Goal: Check status: Check status

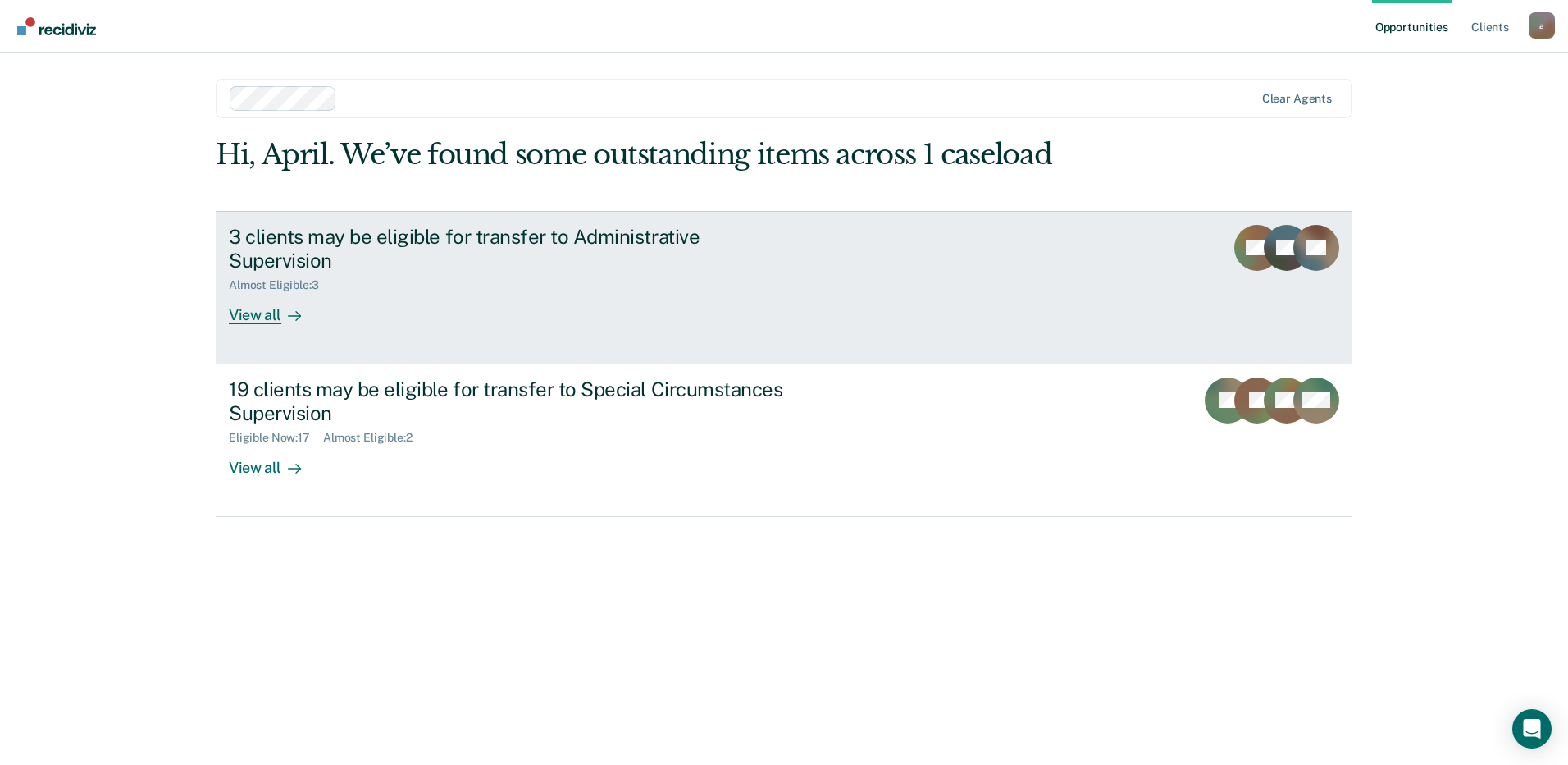
click at [254, 294] on div "View all" at bounding box center [274, 308] width 92 height 32
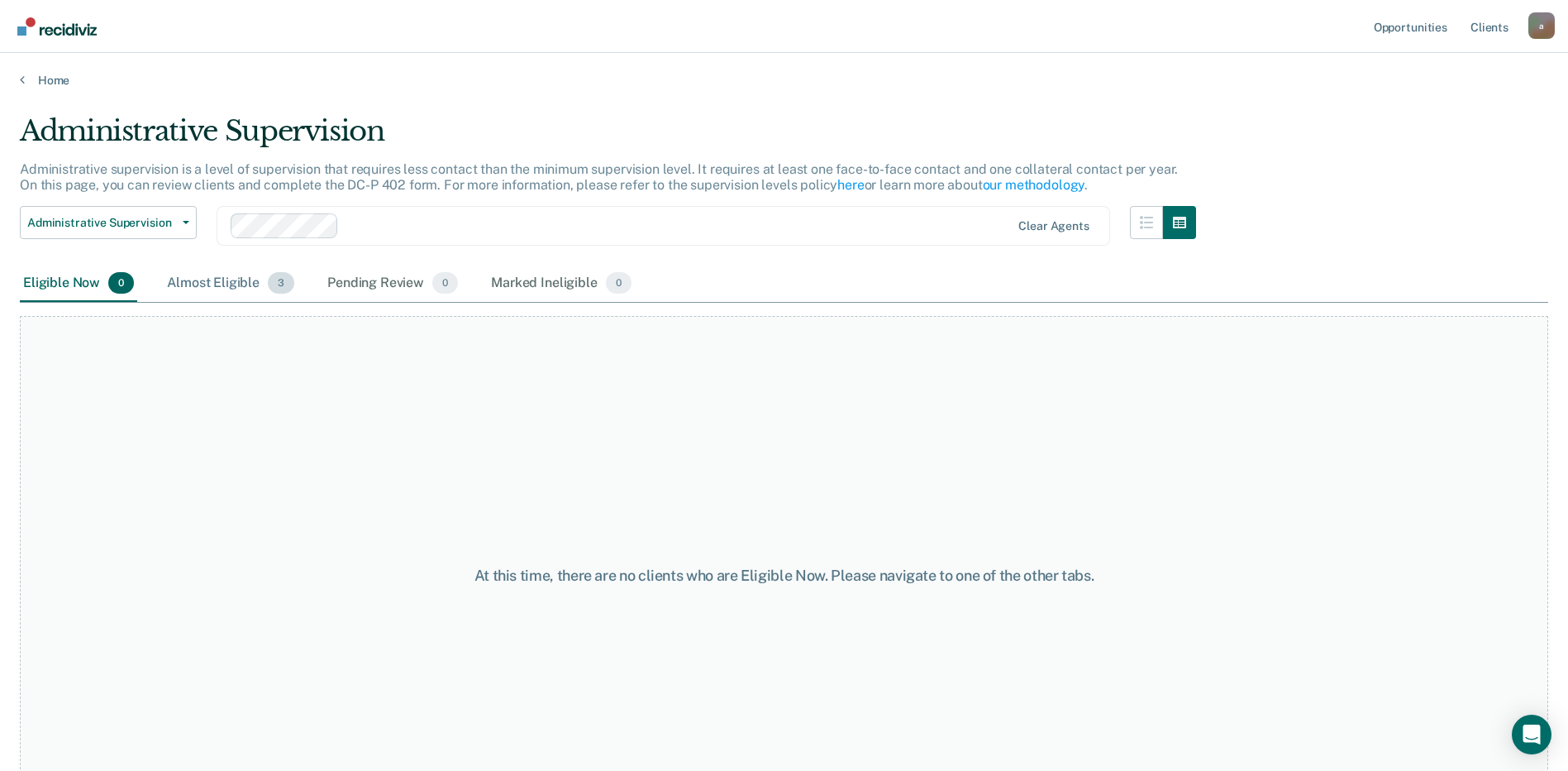
click at [216, 285] on div "Almost Eligible 3" at bounding box center [231, 283] width 134 height 37
click at [168, 222] on span "Administrative Supervision" at bounding box center [102, 222] width 149 height 14
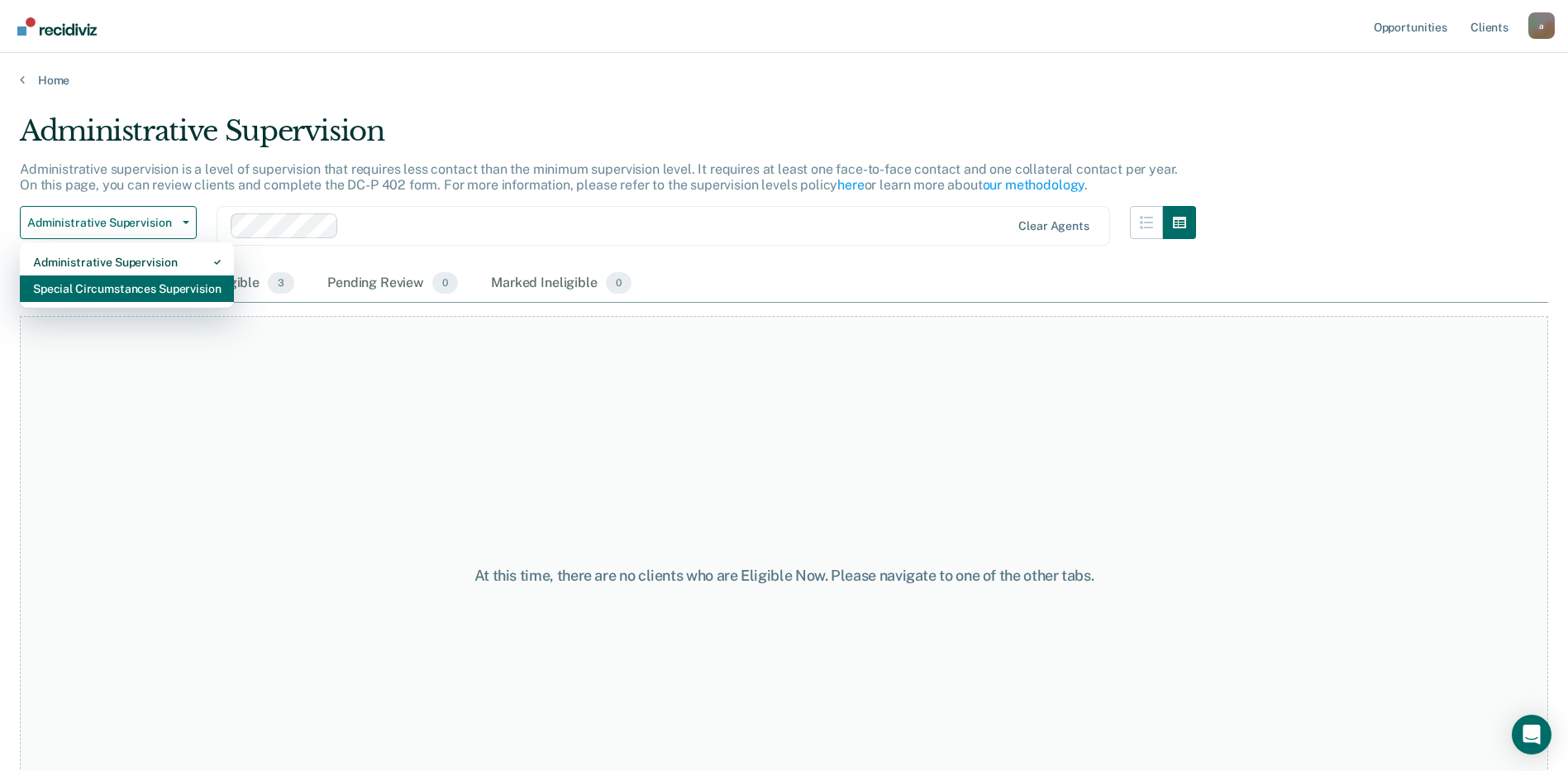
click at [176, 289] on div "Special Circumstances Supervision" at bounding box center [127, 288] width 187 height 27
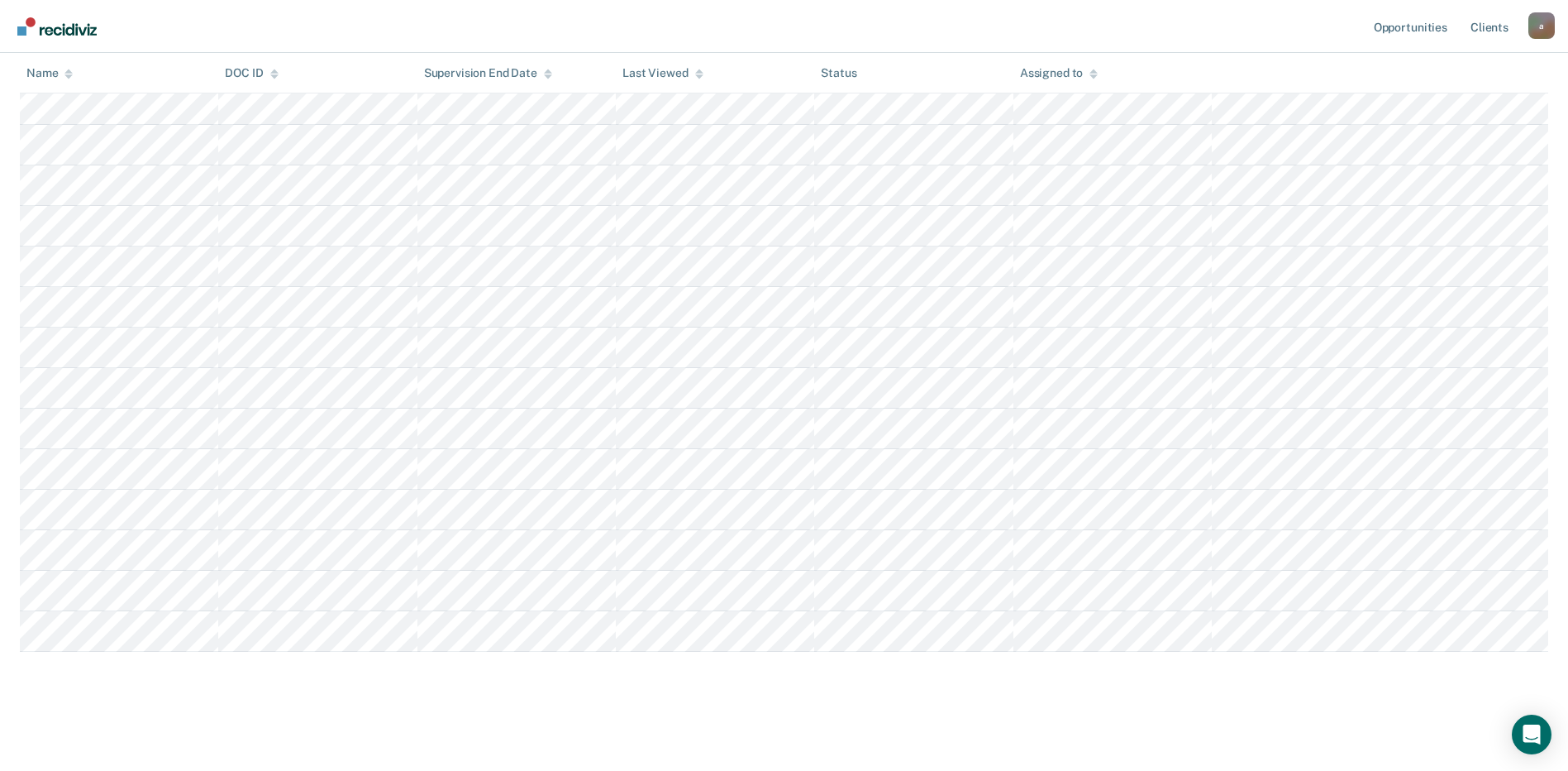
scroll to position [97, 0]
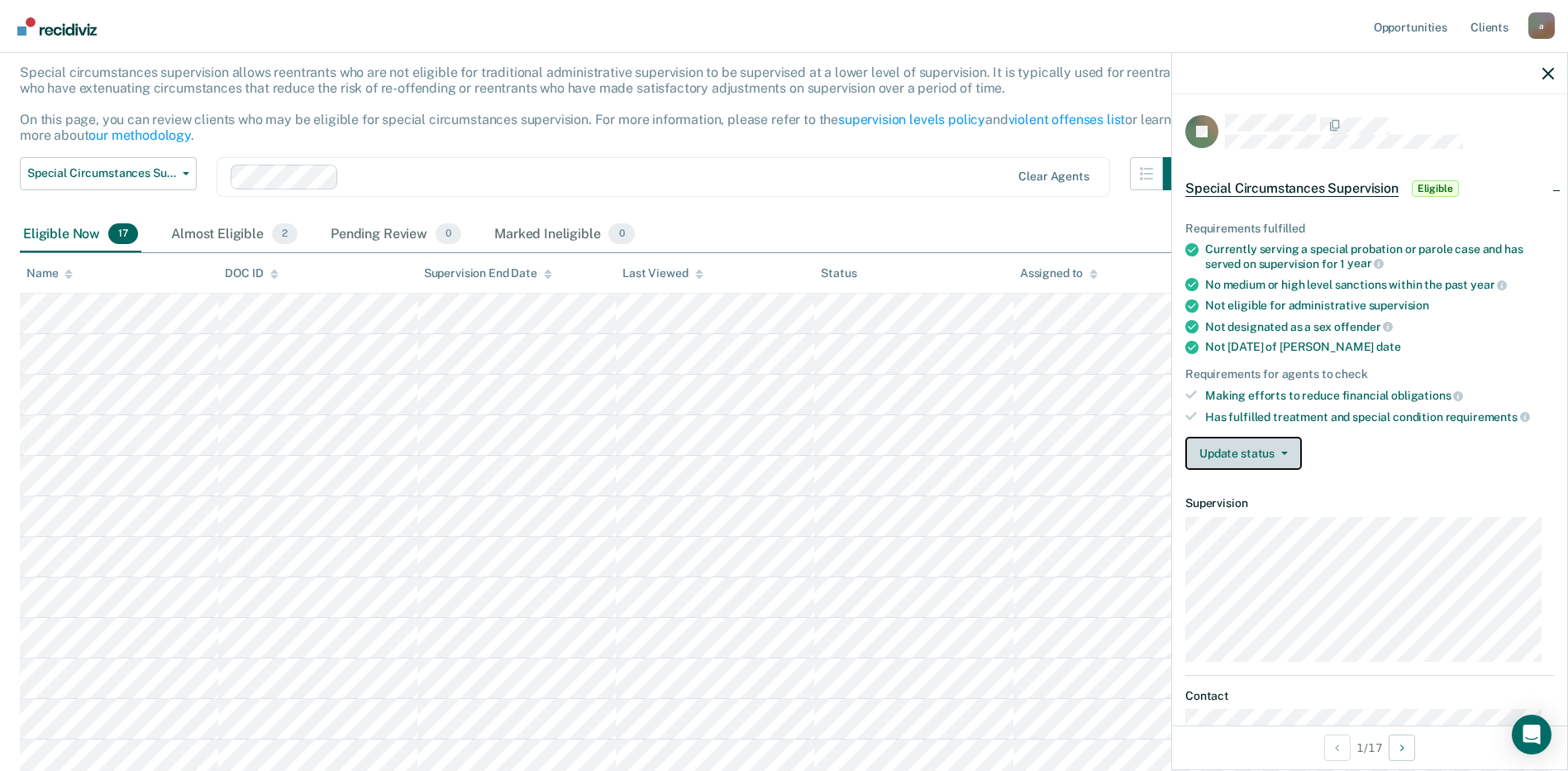
click at [1214, 459] on button "Update status" at bounding box center [1243, 453] width 116 height 33
click at [1286, 457] on button "Update status" at bounding box center [1243, 453] width 116 height 33
click at [1421, 482] on div "Requirements fulfilled Currently serving a special probation or parole case and…" at bounding box center [1369, 339] width 395 height 288
click at [1288, 445] on button "Update status" at bounding box center [1243, 453] width 116 height 33
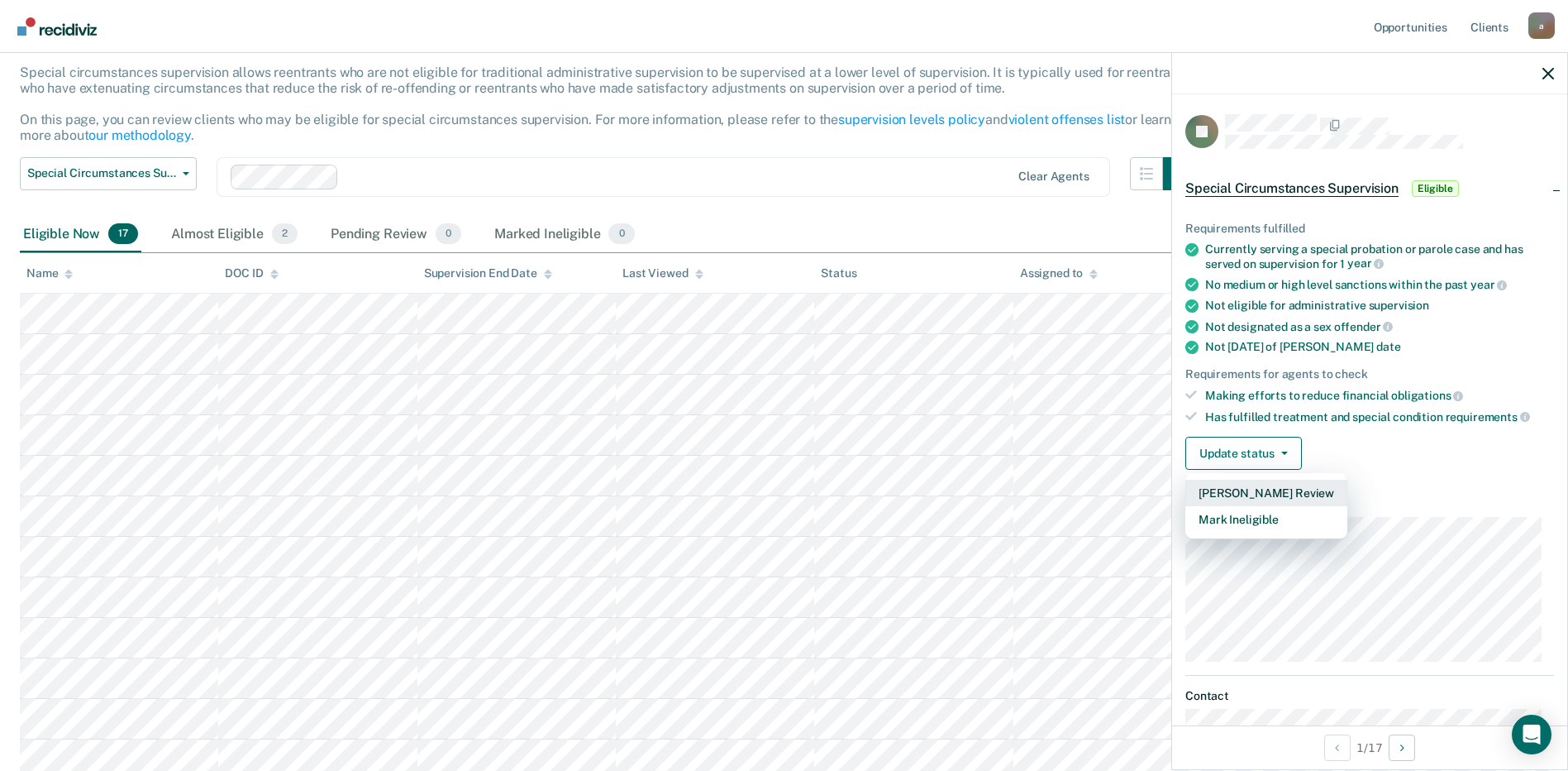
click at [1258, 488] on button "[PERSON_NAME] Review" at bounding box center [1266, 493] width 162 height 27
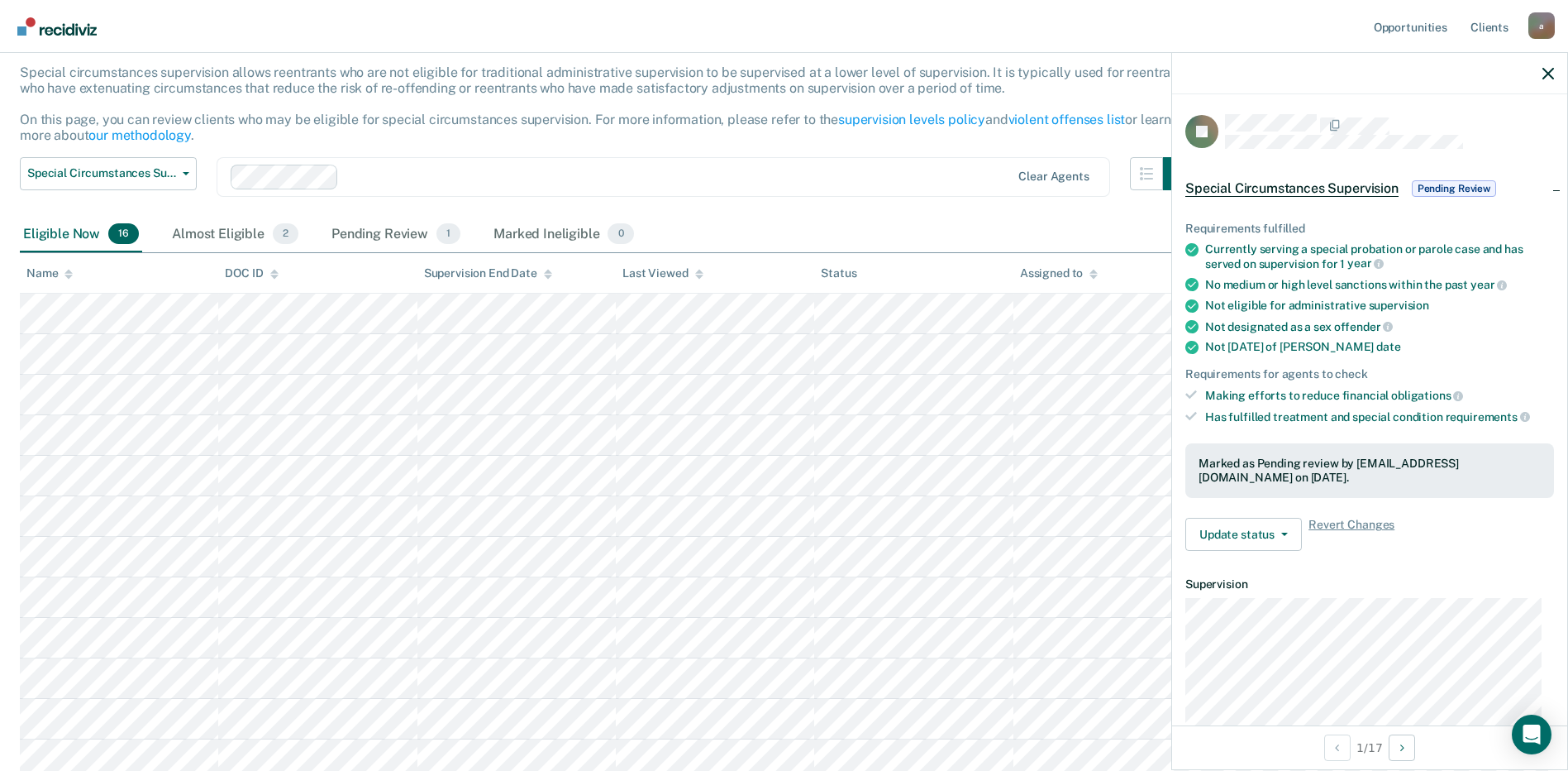
click at [1477, 186] on span "Pending Review" at bounding box center [1453, 189] width 84 height 17
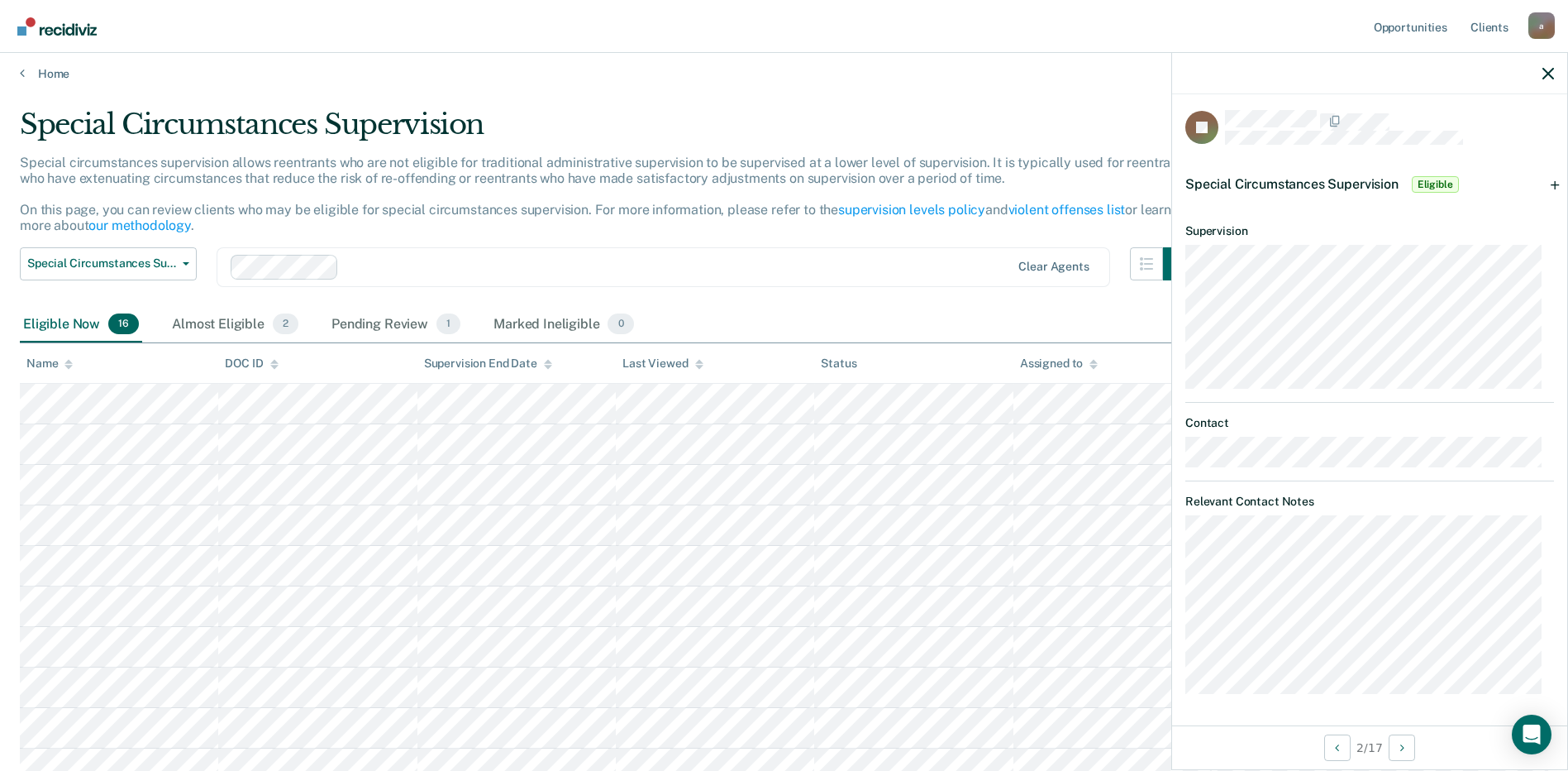
scroll to position [0, 0]
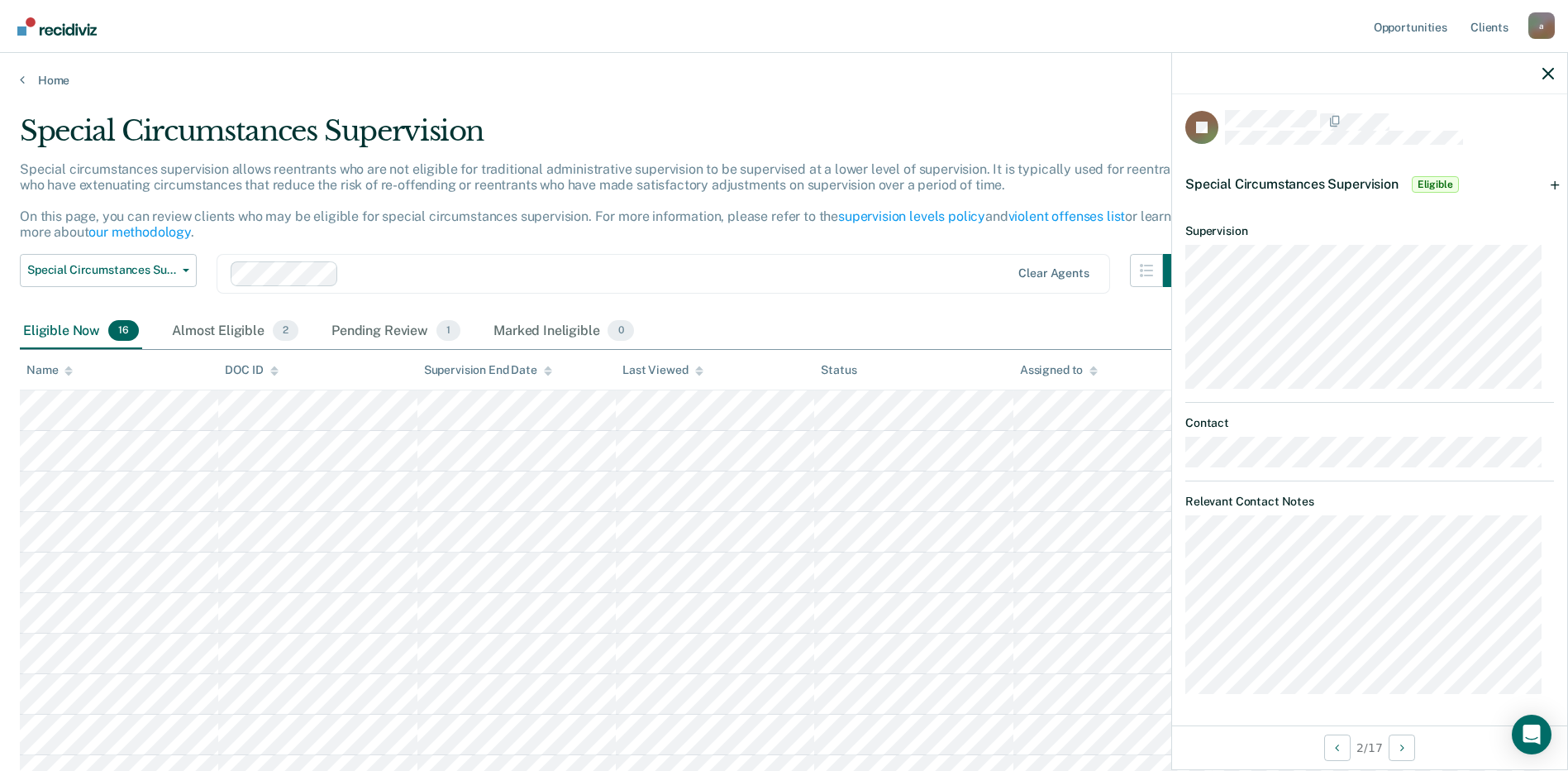
click at [1438, 181] on span "Eligible" at bounding box center [1435, 185] width 47 height 17
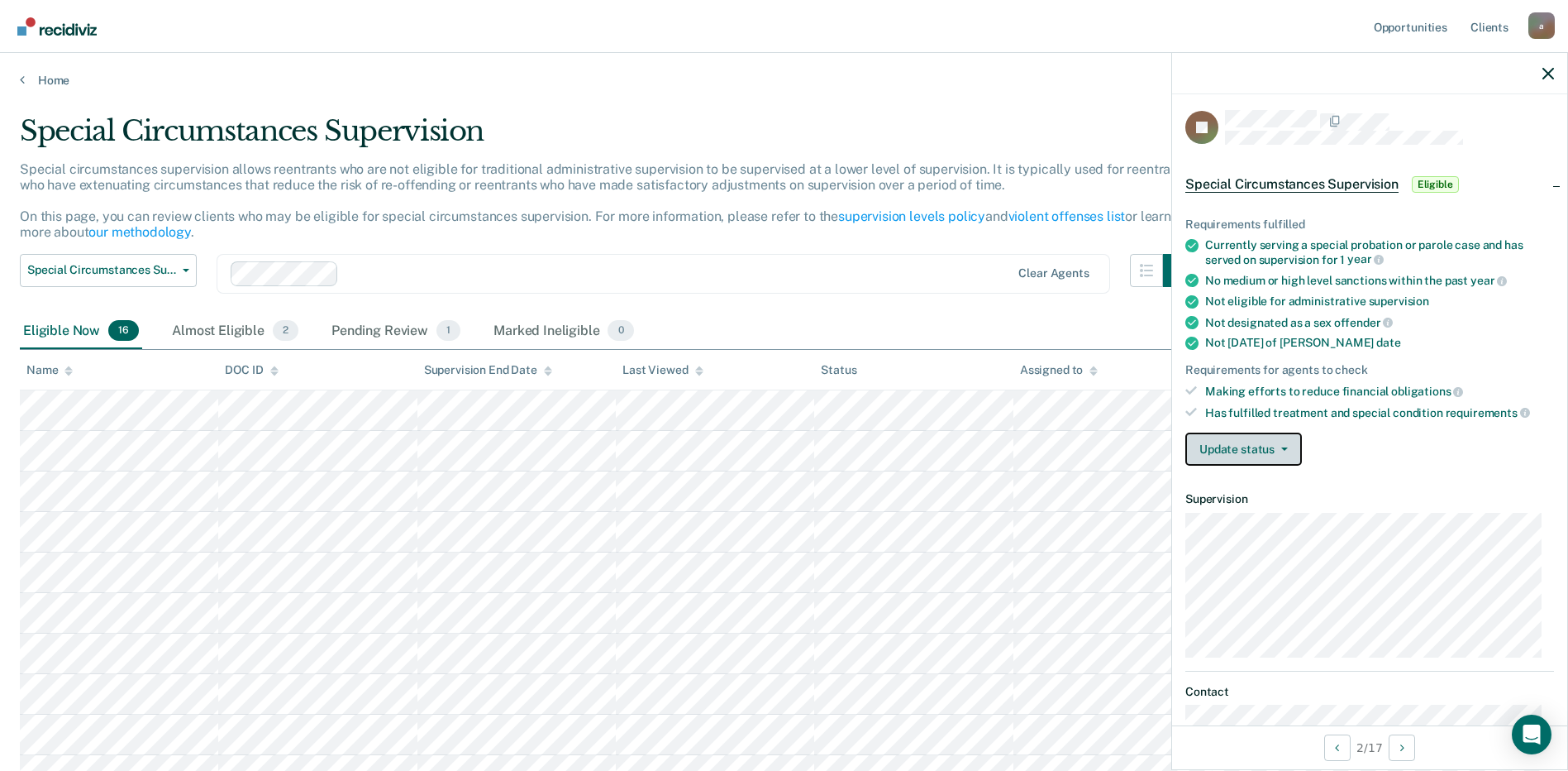
click at [1232, 450] on button "Update status" at bounding box center [1243, 449] width 116 height 33
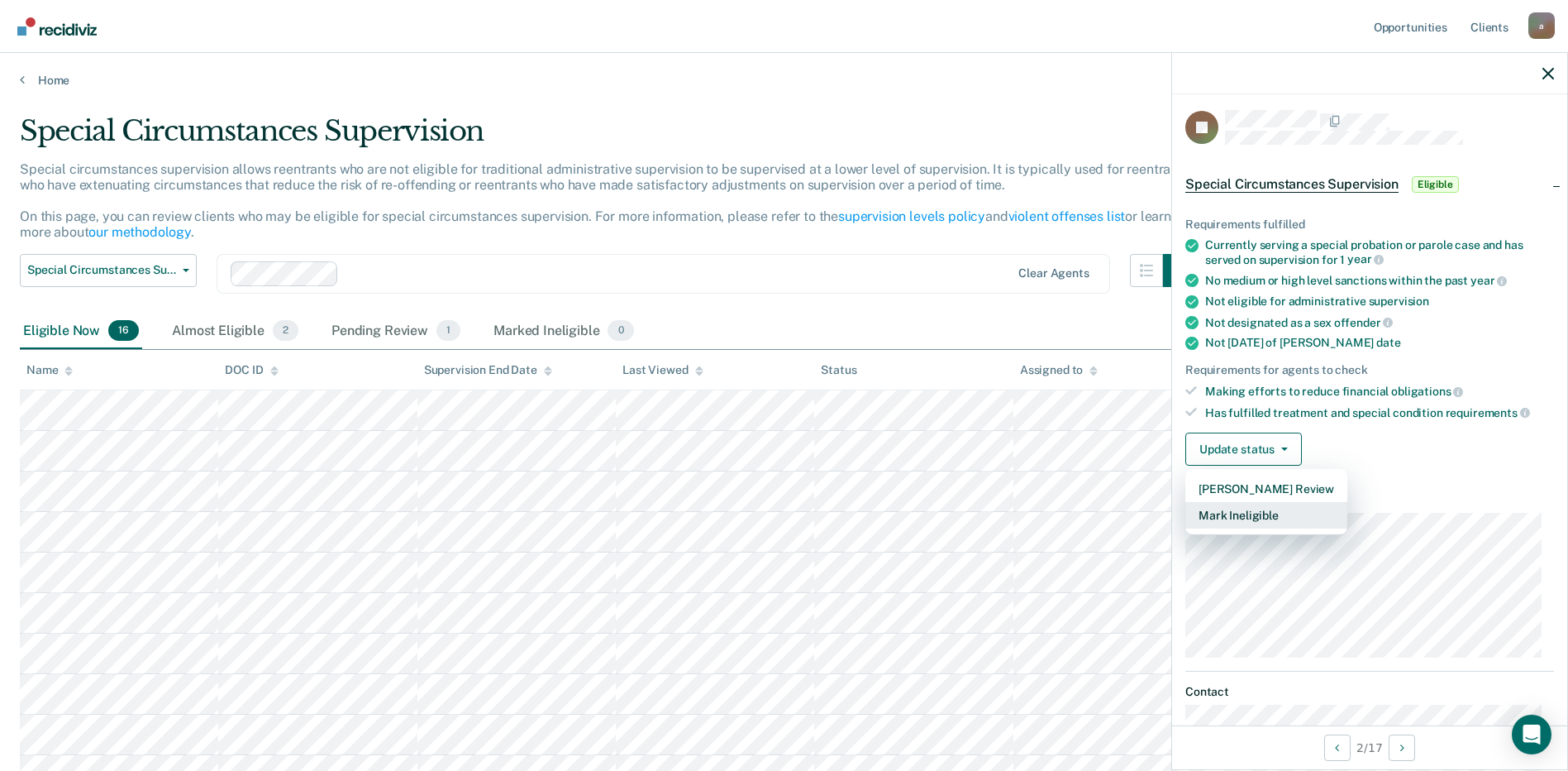
click at [1230, 515] on button "Mark Ineligible" at bounding box center [1266, 515] width 162 height 27
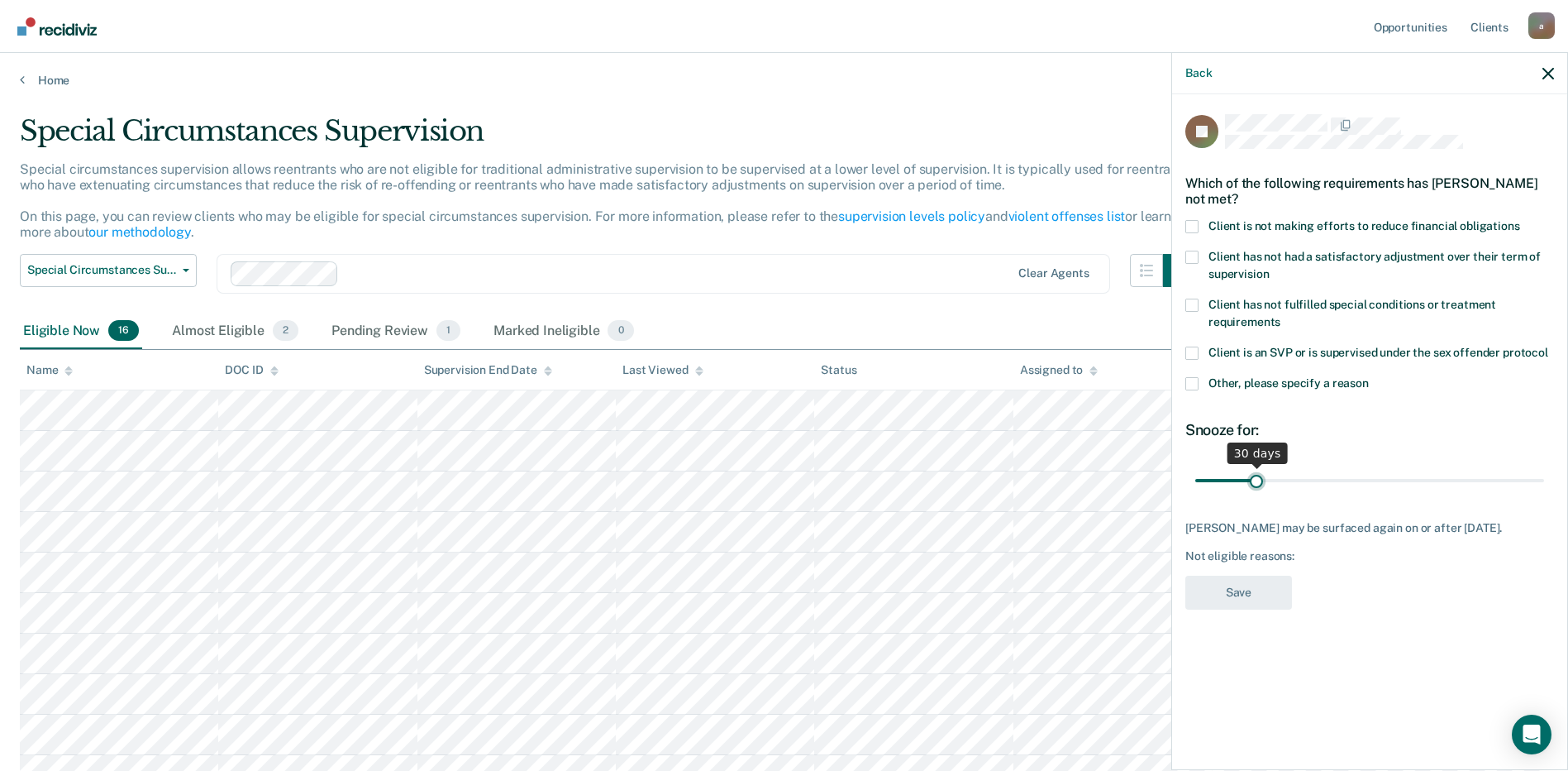
click at [1256, 476] on input "range" at bounding box center [1369, 480] width 349 height 29
click at [1189, 224] on span at bounding box center [1192, 227] width 13 height 13
click at [1520, 220] on input "Client is not making efforts to reduce financial obligations" at bounding box center [1520, 220] width 0 height 0
click at [1243, 582] on button "Save" at bounding box center [1239, 592] width 107 height 34
